Goal: Communication & Community: Answer question/provide support

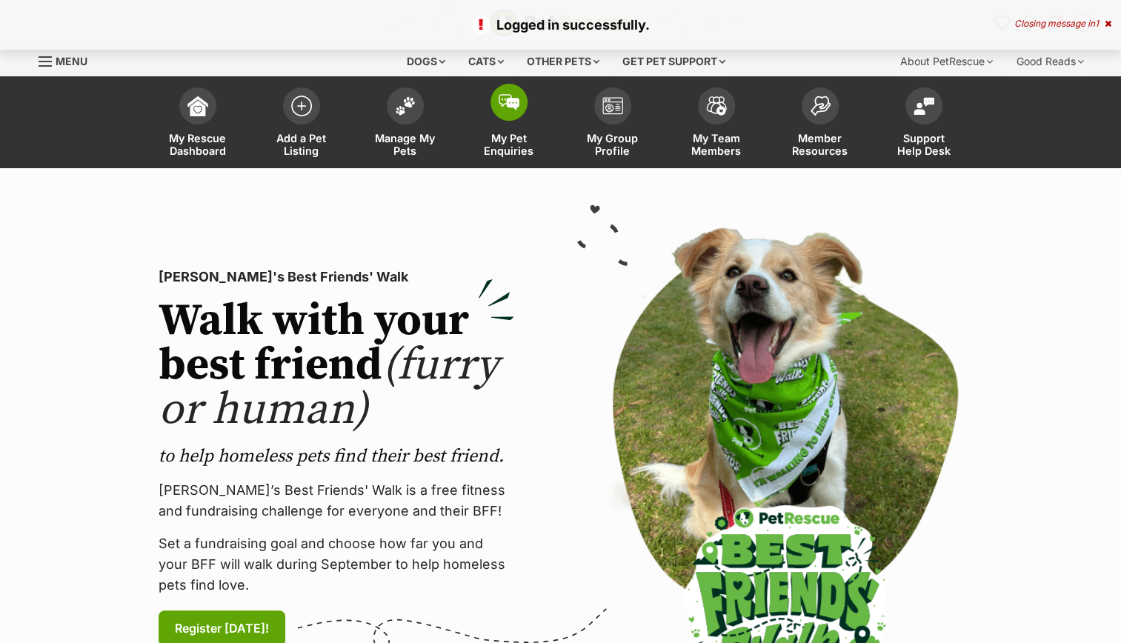
click at [497, 119] on link "My Pet Enquiries" at bounding box center [509, 124] width 104 height 88
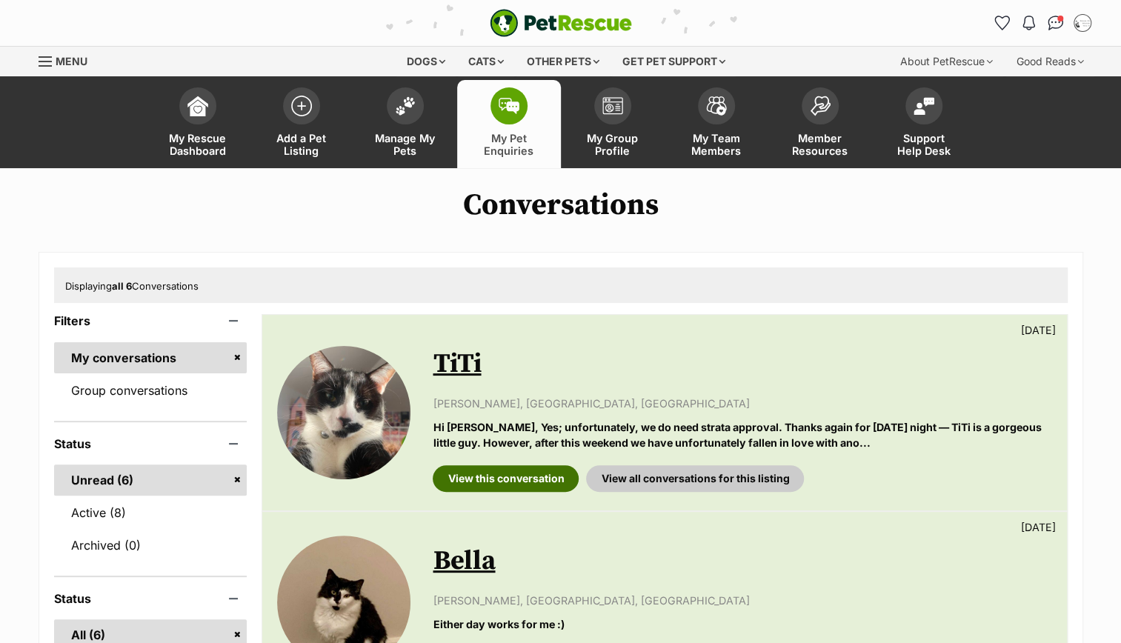
click at [462, 479] on link "View this conversation" at bounding box center [506, 478] width 146 height 27
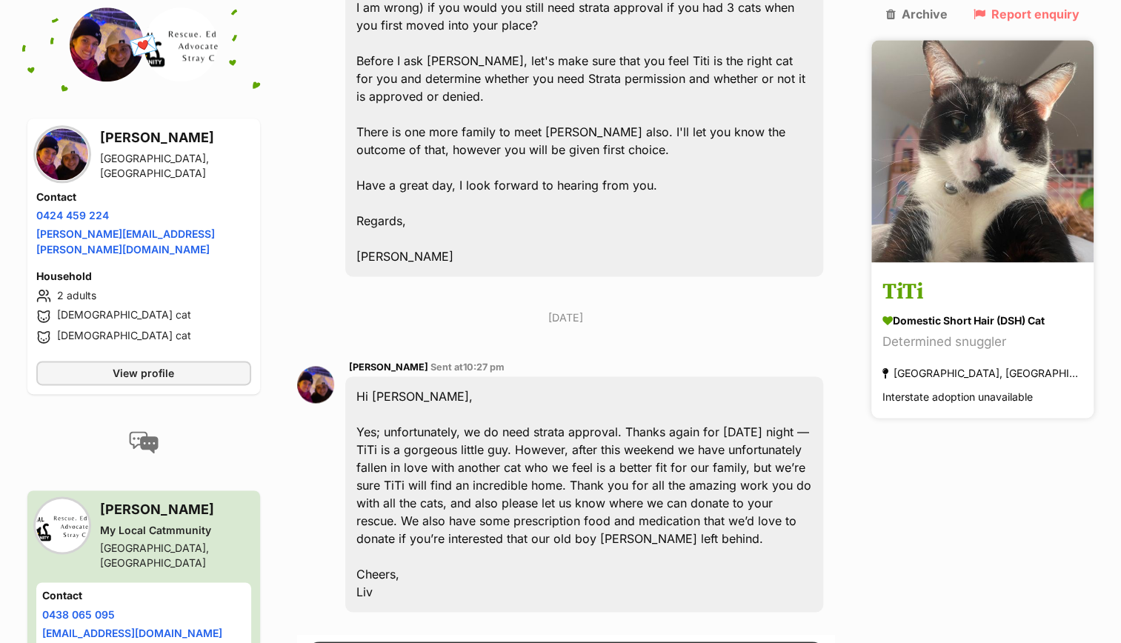
scroll to position [4433, 0]
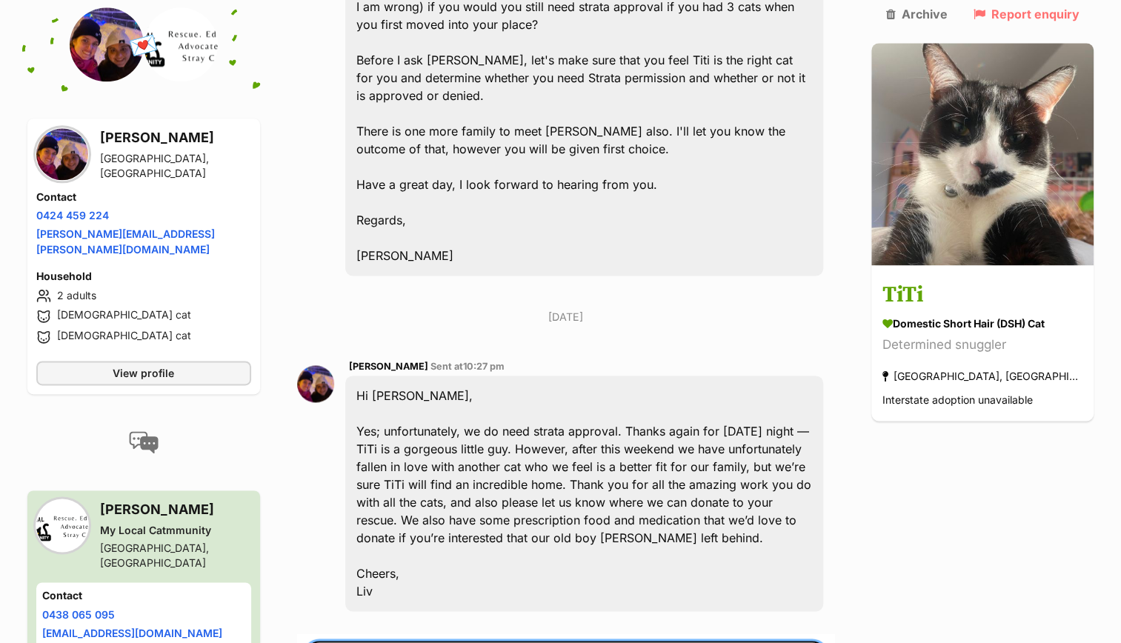
paste textarea "[URL][DOMAIN_NAME]"
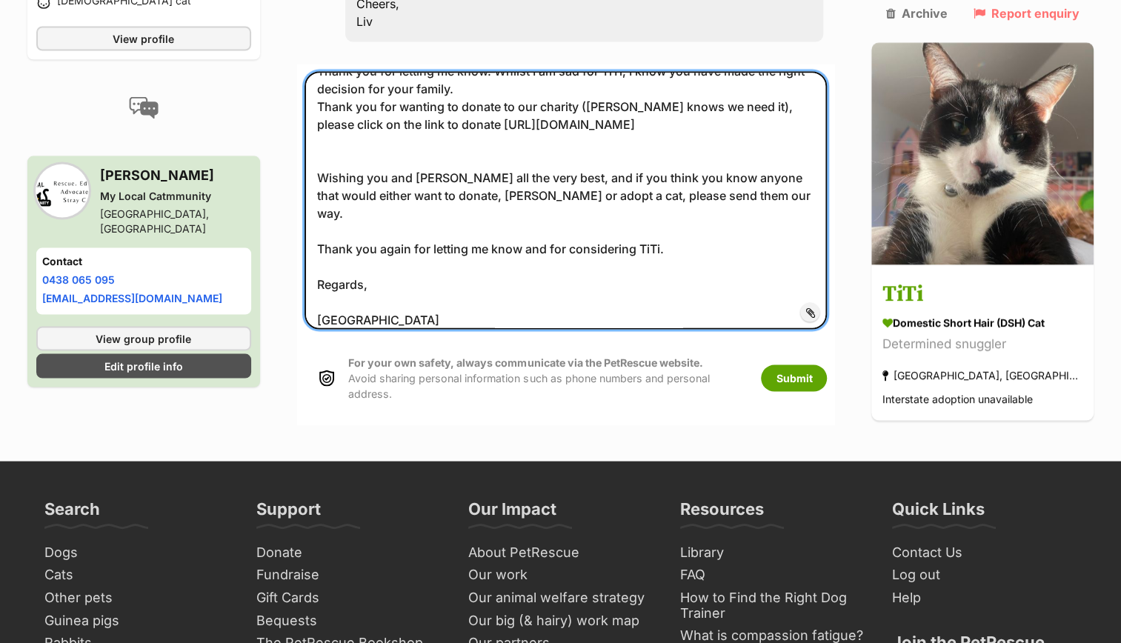
scroll to position [4989, 0]
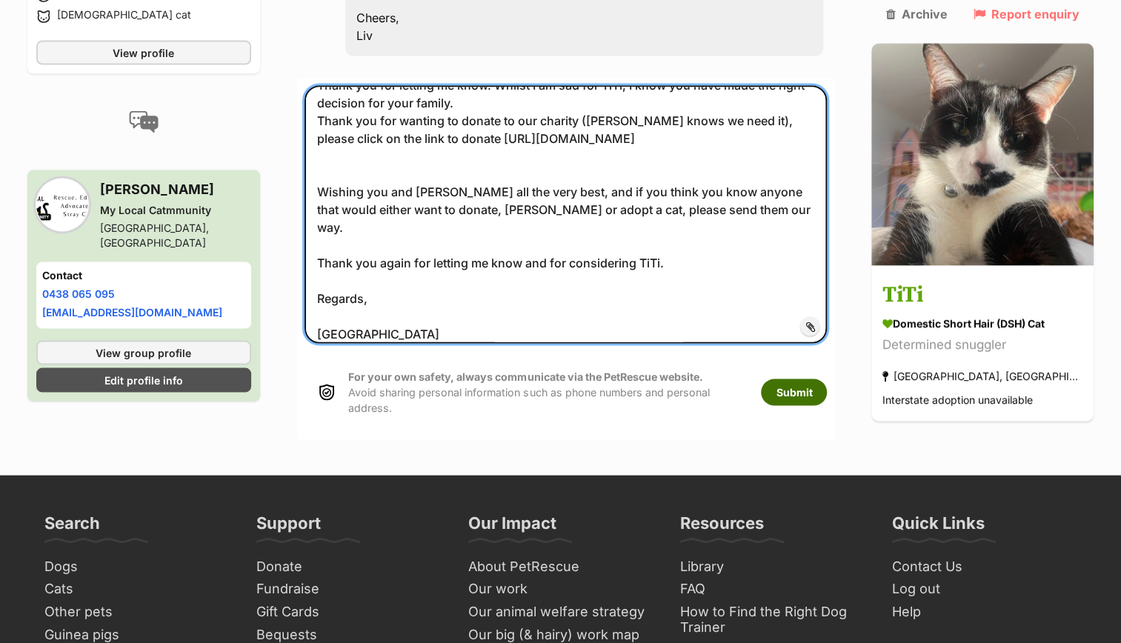
type textarea "Hi Olivia, Thank you for letting me know. Whilst I am sad for TiTi, I know you …"
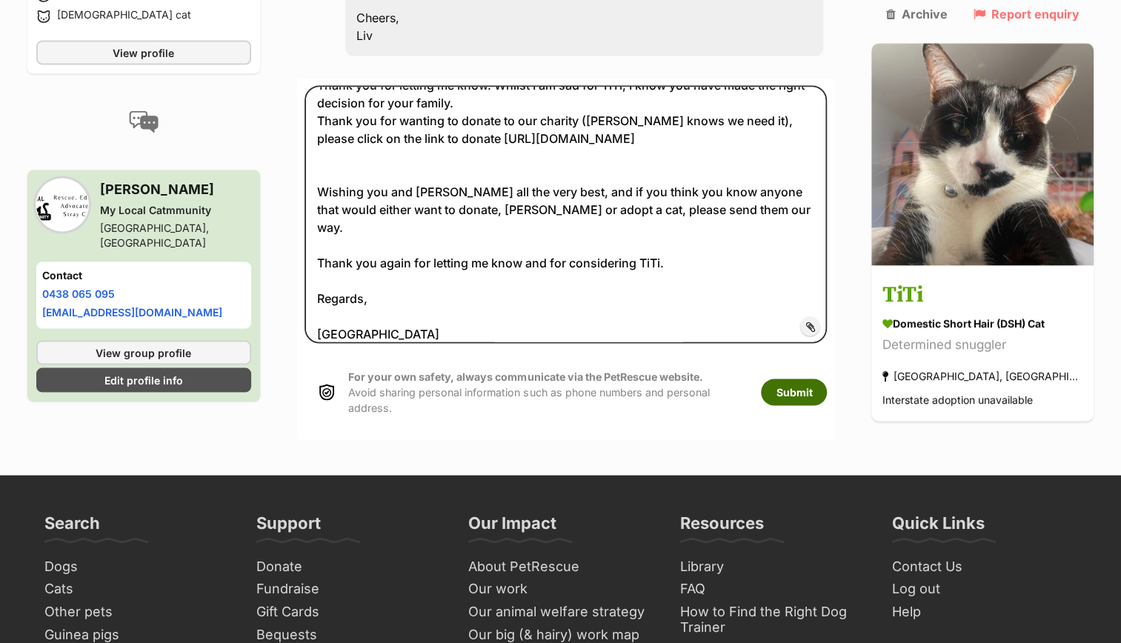
click at [827, 379] on button "Submit" at bounding box center [794, 392] width 66 height 27
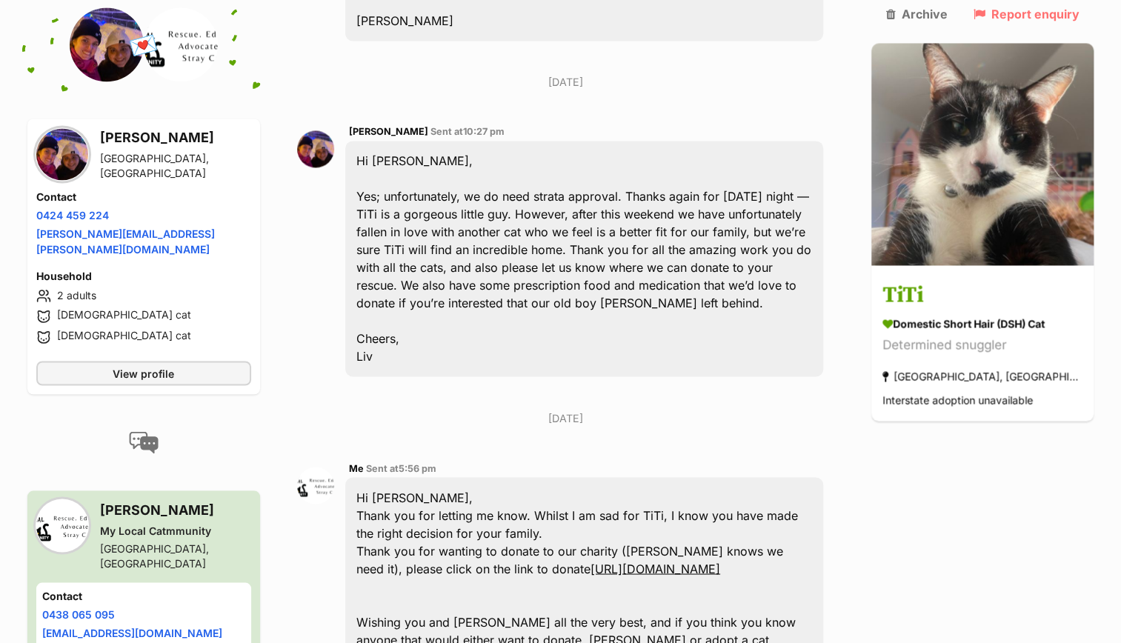
scroll to position [4673, 0]
